Goal: Information Seeking & Learning: Find specific fact

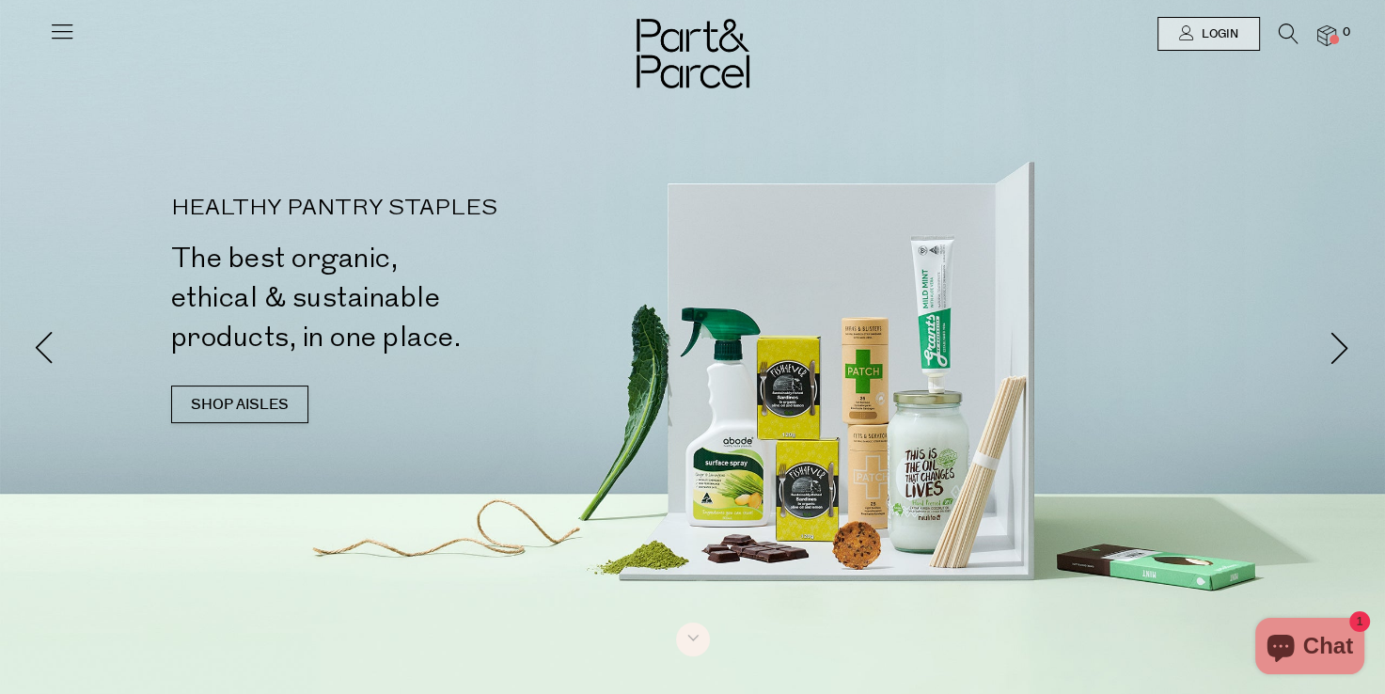
click at [1279, 29] on icon at bounding box center [1289, 34] width 20 height 21
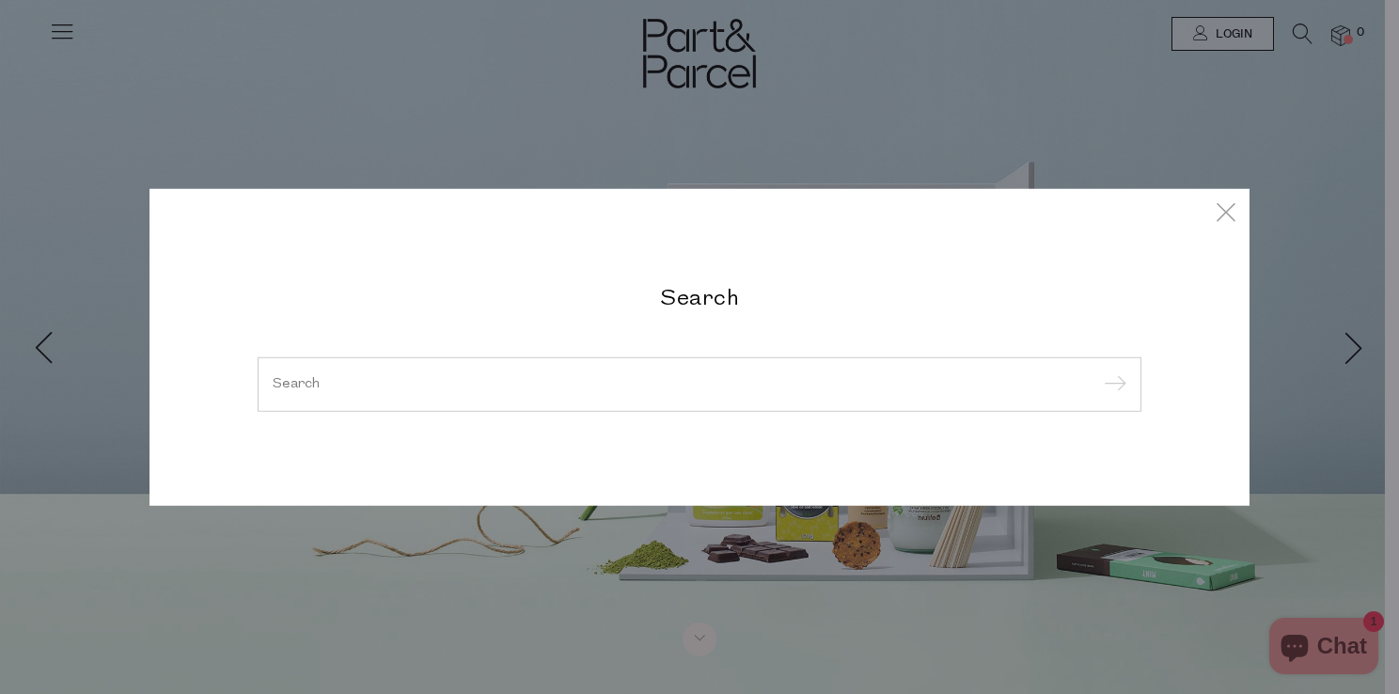
click at [667, 296] on h2 "Search" at bounding box center [700, 296] width 884 height 27
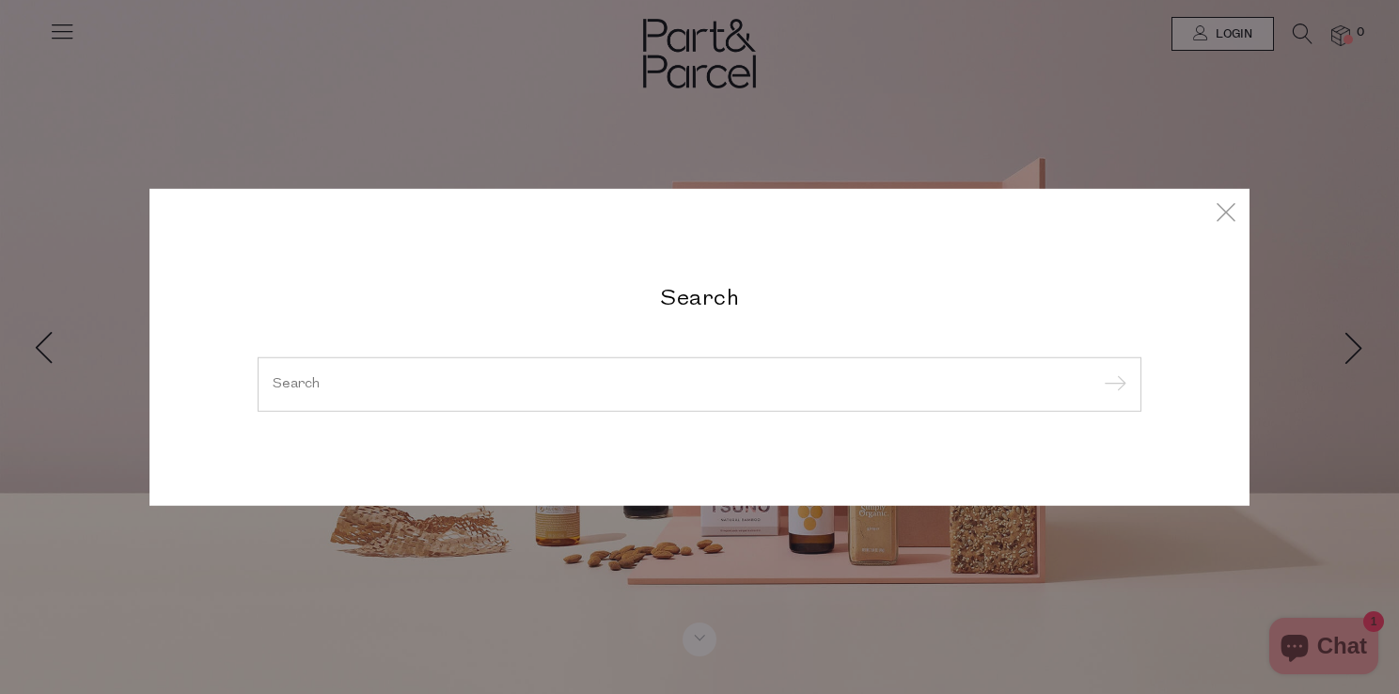
click at [477, 372] on div at bounding box center [700, 384] width 884 height 55
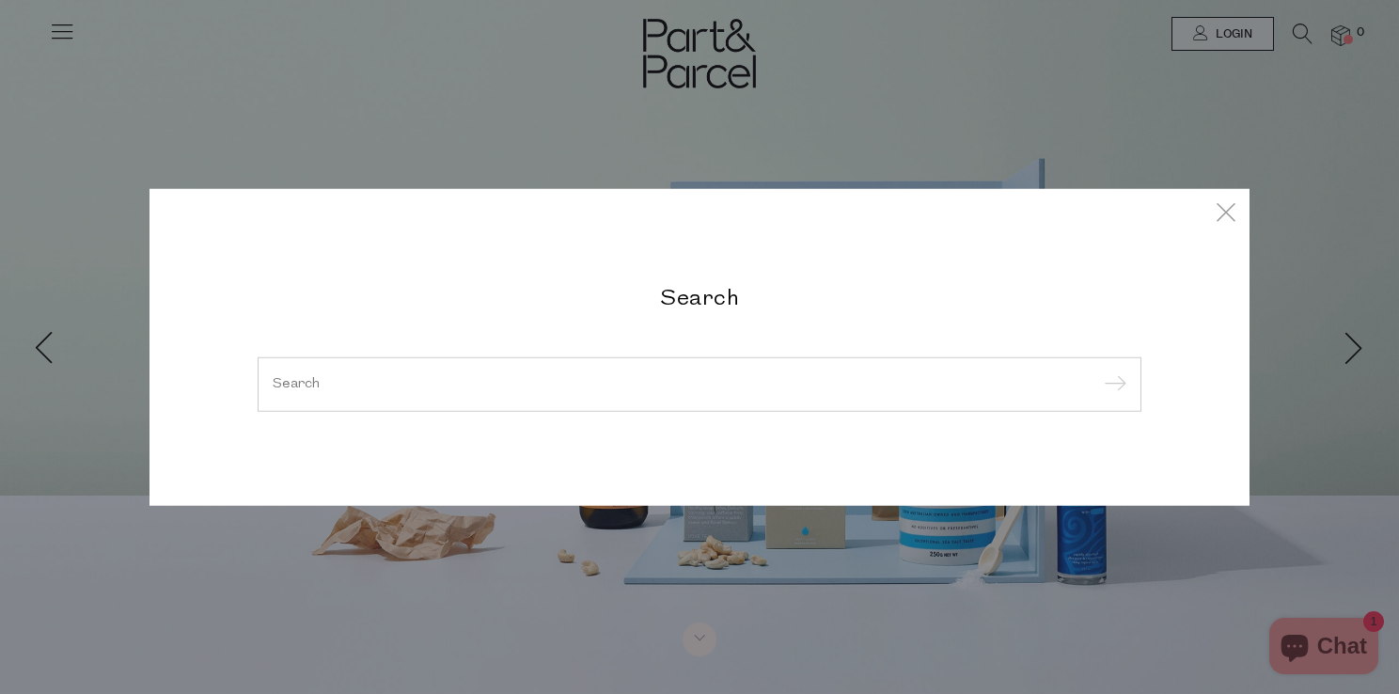
click at [704, 377] on input "search" at bounding box center [700, 384] width 854 height 14
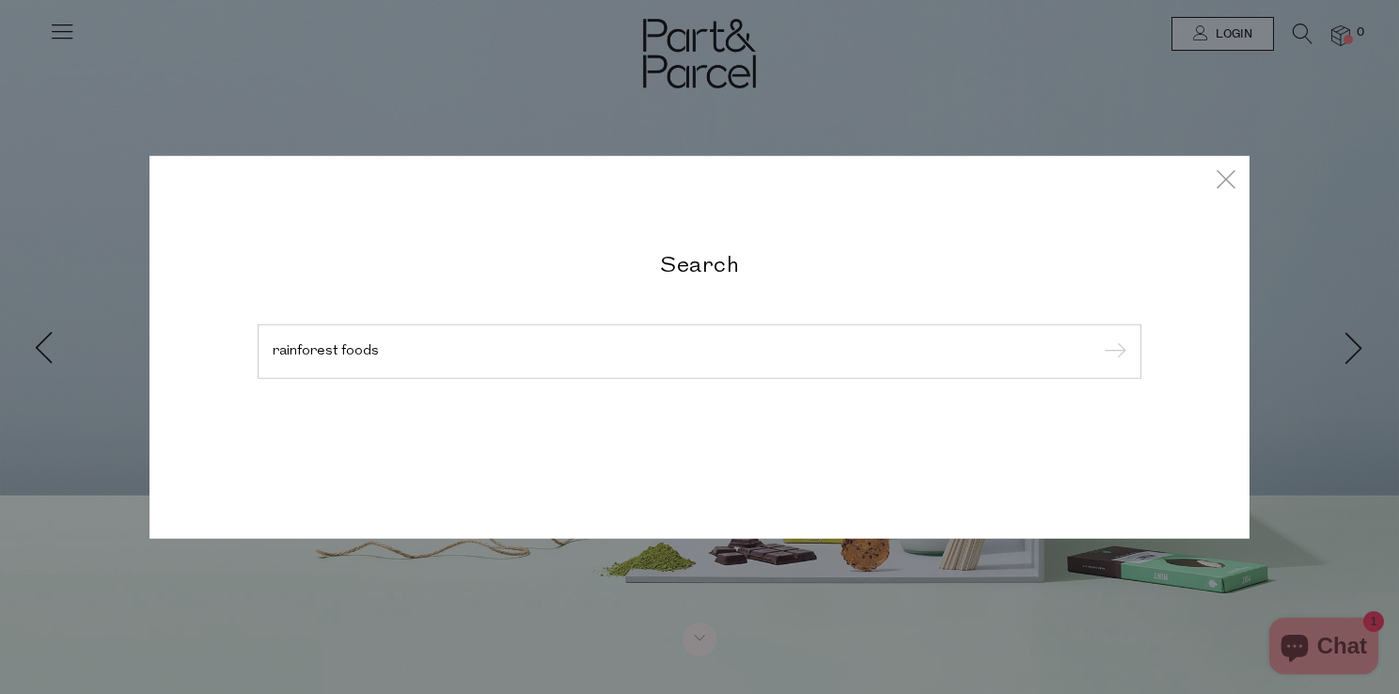
type input "rainforest foods"
click at [1099, 339] on input "submit" at bounding box center [1113, 353] width 28 height 28
